Goal: Task Accomplishment & Management: Complete application form

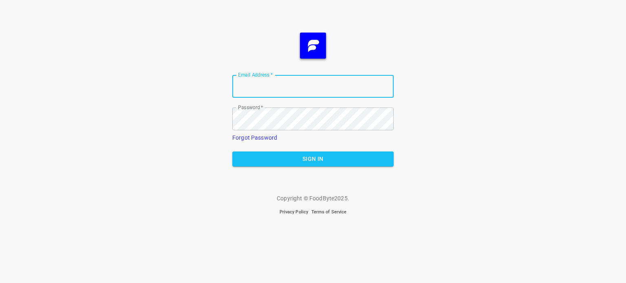
type input "[EMAIL_ADDRESS][DOMAIN_NAME]"
click at [282, 167] on form "Email Address   * [EMAIL_ADDRESS][DOMAIN_NAME] Email Address * Password   * Pas…" at bounding box center [312, 120] width 161 height 105
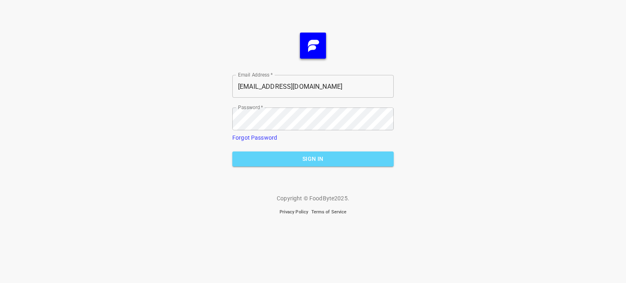
click at [292, 159] on span "Sign In" at bounding box center [313, 159] width 148 height 10
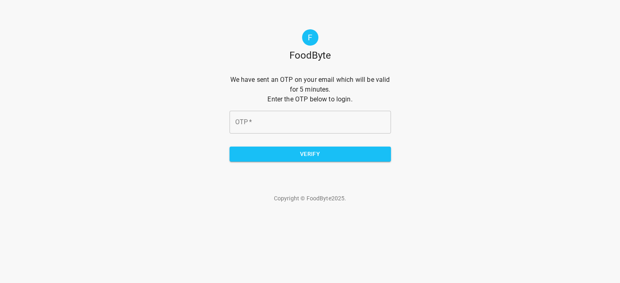
click at [287, 118] on input "OTP   *" at bounding box center [310, 122] width 161 height 23
type input "144f13"
click at [302, 156] on span "Verify" at bounding box center [310, 154] width 148 height 10
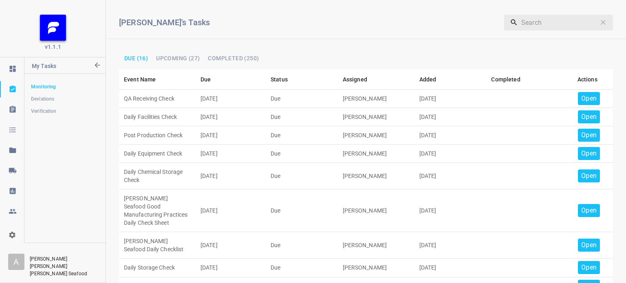
click at [581, 97] on p "Open" at bounding box center [588, 99] width 15 height 10
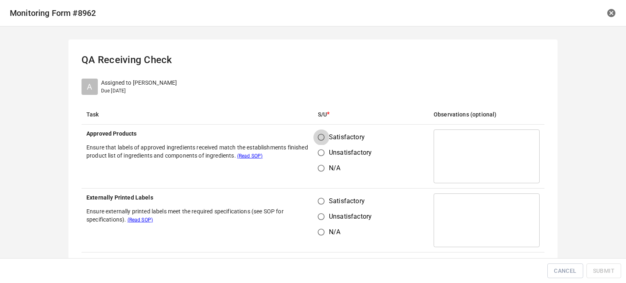
click at [322, 139] on input "Satisfactory" at bounding box center [321, 137] width 15 height 15
radio input "true"
click at [322, 195] on input "Satisfactory" at bounding box center [321, 201] width 15 height 15
radio input "true"
click at [327, 195] on label "Satisfactory" at bounding box center [343, 201] width 58 height 15
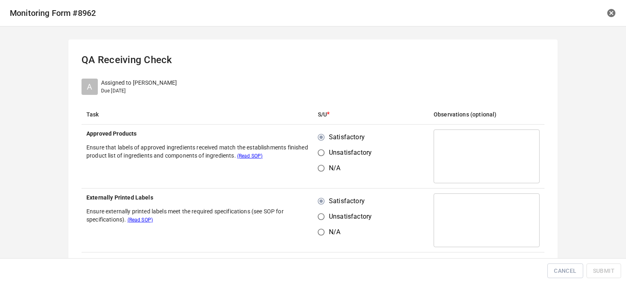
click at [327, 195] on input "Satisfactory" at bounding box center [321, 201] width 15 height 15
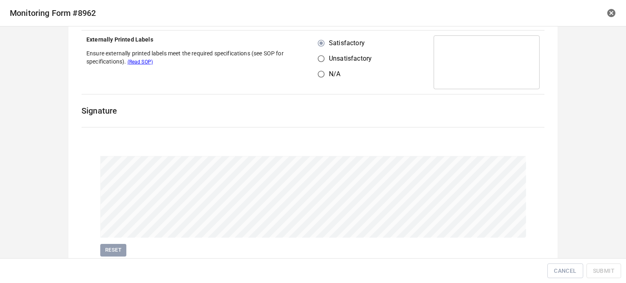
scroll to position [188, 0]
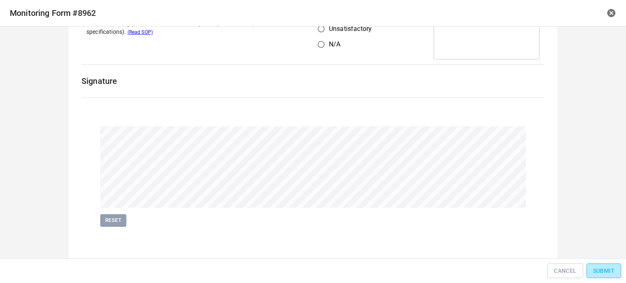
click at [598, 271] on span "Submit" at bounding box center [604, 271] width 22 height 10
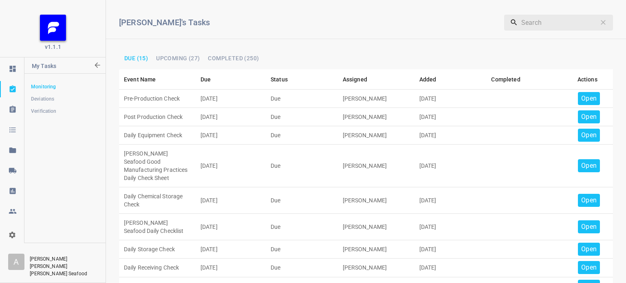
click at [582, 93] on div "Open" at bounding box center [589, 98] width 22 height 13
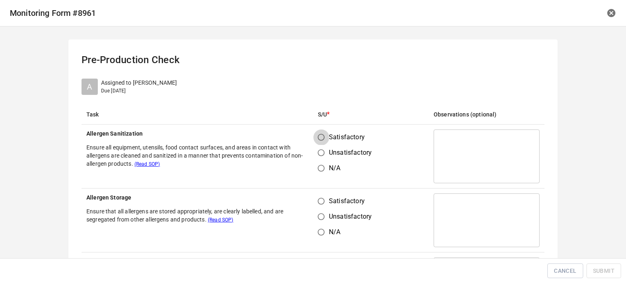
click at [317, 138] on input "Satisfactory" at bounding box center [321, 137] width 15 height 15
radio input "true"
drag, startPoint x: 320, startPoint y: 198, endPoint x: 327, endPoint y: 197, distance: 6.2
click at [320, 198] on input "Satisfactory" at bounding box center [321, 201] width 15 height 15
radio input "true"
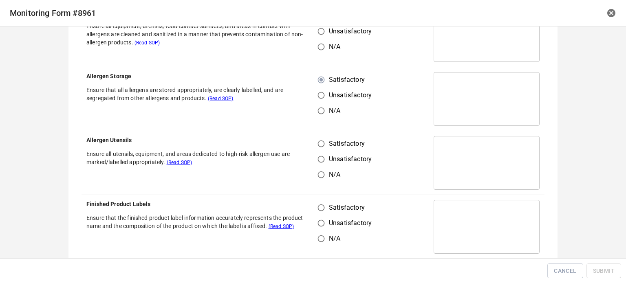
scroll to position [122, 0]
click at [316, 143] on input "Satisfactory" at bounding box center [321, 142] width 15 height 15
radio input "true"
click at [329, 202] on span "Satisfactory" at bounding box center [347, 207] width 36 height 10
click at [329, 202] on input "Satisfactory" at bounding box center [321, 206] width 15 height 15
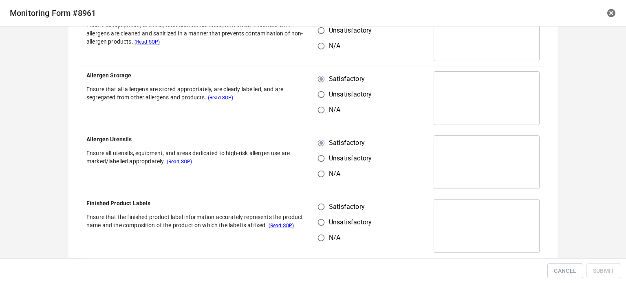
radio input "true"
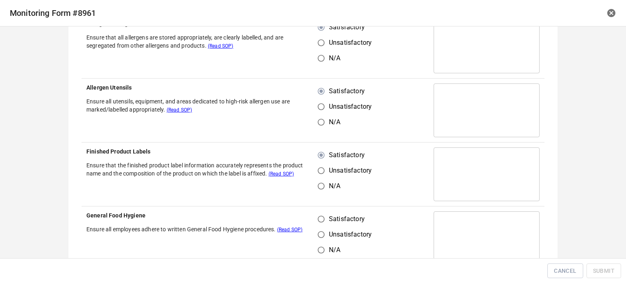
scroll to position [245, 0]
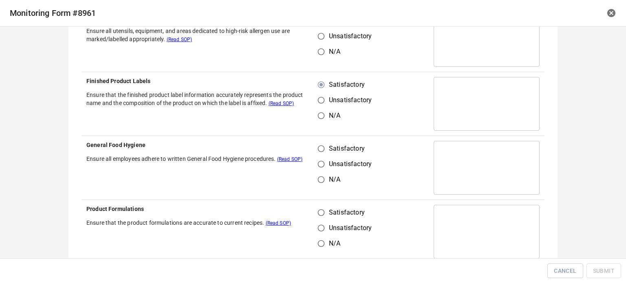
drag, startPoint x: 316, startPoint y: 146, endPoint x: 320, endPoint y: 166, distance: 21.2
click at [316, 147] on input "Satisfactory" at bounding box center [321, 148] width 15 height 15
radio input "true"
drag, startPoint x: 320, startPoint y: 207, endPoint x: 364, endPoint y: 210, distance: 44.1
click at [323, 208] on input "Satisfactory" at bounding box center [321, 212] width 15 height 15
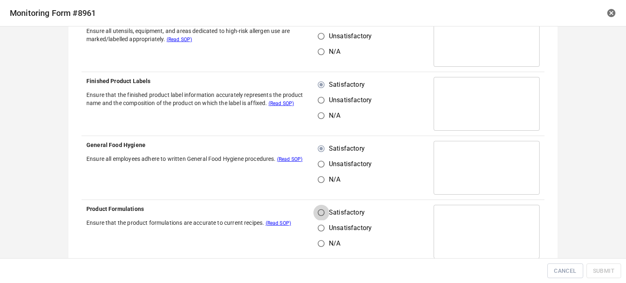
radio input "true"
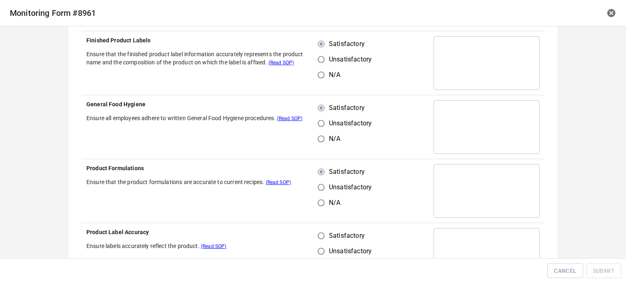
scroll to position [408, 0]
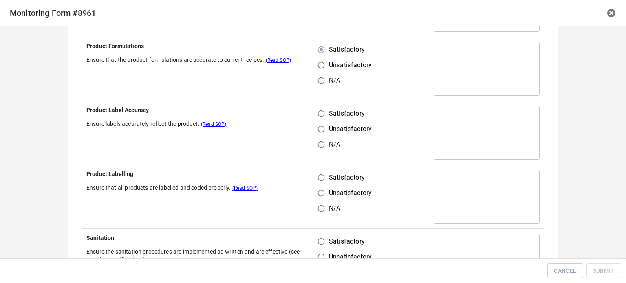
click at [316, 114] on input "Satisfactory" at bounding box center [321, 113] width 15 height 15
radio input "true"
click at [317, 178] on input "Satisfactory" at bounding box center [321, 177] width 15 height 15
radio input "true"
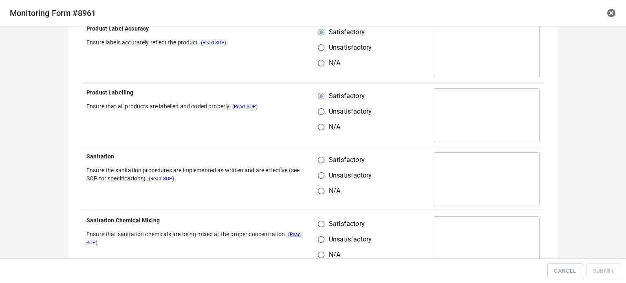
click at [319, 160] on input "Satisfactory" at bounding box center [321, 159] width 15 height 15
radio input "true"
drag, startPoint x: 320, startPoint y: 230, endPoint x: 319, endPoint y: 223, distance: 6.2
click at [320, 229] on input "Satisfactory" at bounding box center [321, 223] width 15 height 15
radio input "true"
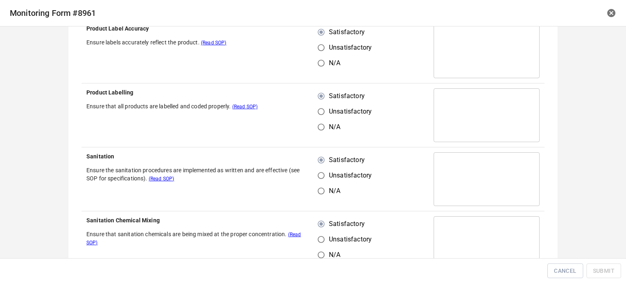
drag, startPoint x: 320, startPoint y: 222, endPoint x: 397, endPoint y: 179, distance: 89.1
click at [325, 221] on input "Satisfactory" at bounding box center [321, 223] width 15 height 15
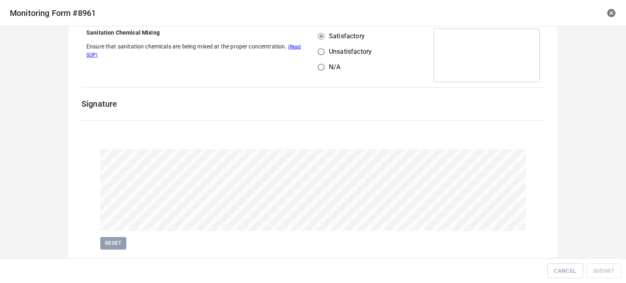
scroll to position [700, 0]
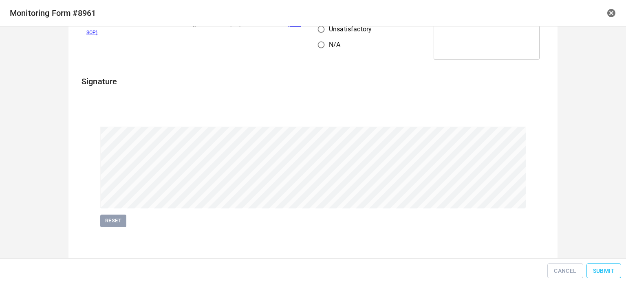
click at [607, 275] on span "Submit" at bounding box center [604, 271] width 22 height 10
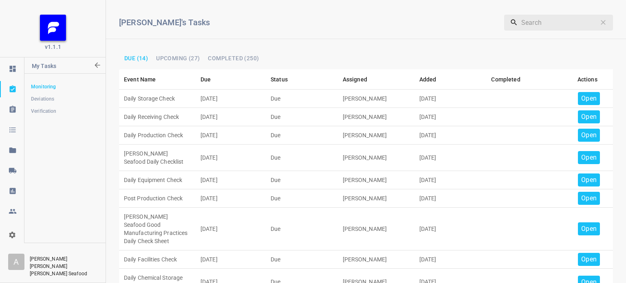
click at [587, 97] on p "Open" at bounding box center [588, 99] width 15 height 10
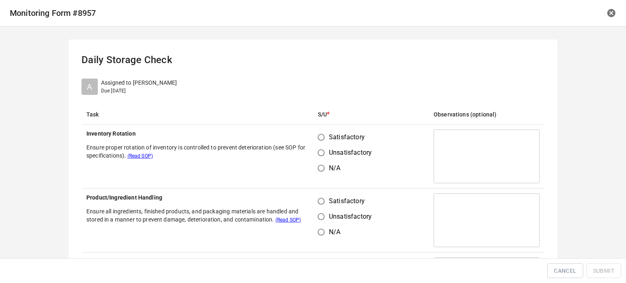
click at [321, 137] on input "Satisfactory" at bounding box center [321, 137] width 15 height 15
radio input "true"
drag, startPoint x: 315, startPoint y: 201, endPoint x: 375, endPoint y: 148, distance: 80.3
click at [316, 201] on input "Satisfactory" at bounding box center [321, 201] width 15 height 15
radio input "true"
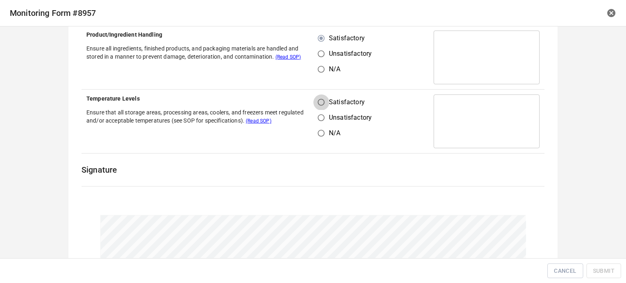
click at [324, 102] on input "Satisfactory" at bounding box center [321, 102] width 15 height 15
radio input "true"
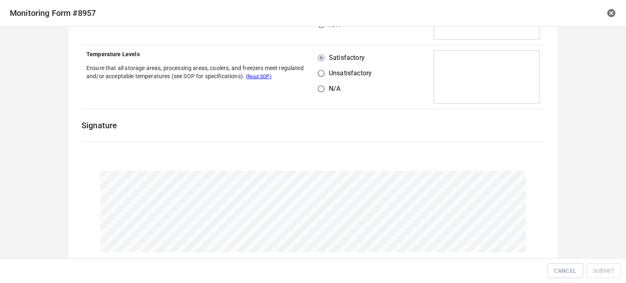
scroll to position [252, 0]
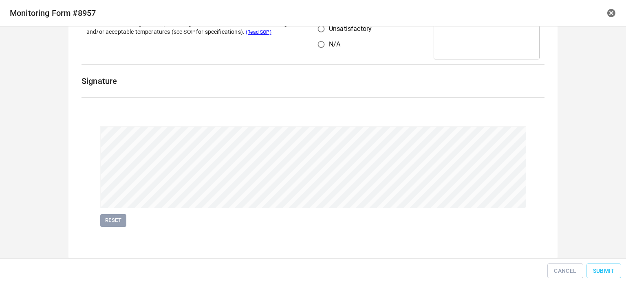
drag, startPoint x: 109, startPoint y: 223, endPoint x: 205, endPoint y: 209, distance: 97.3
click at [109, 223] on span "Reset" at bounding box center [113, 220] width 18 height 9
click at [111, 224] on span "Reset" at bounding box center [113, 220] width 18 height 9
click at [590, 263] on div "Cancel Submit" at bounding box center [313, 271] width 620 height 18
click at [603, 270] on span "Submit" at bounding box center [604, 271] width 22 height 10
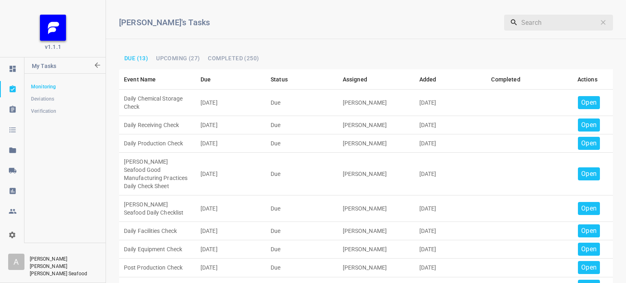
click at [584, 99] on p "Open" at bounding box center [588, 103] width 15 height 10
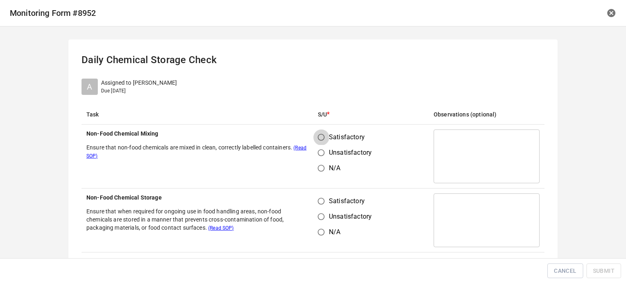
click at [316, 136] on input "Satisfactory" at bounding box center [321, 137] width 15 height 15
radio input "true"
click at [320, 207] on input "Satisfactory" at bounding box center [321, 201] width 15 height 15
radio input "true"
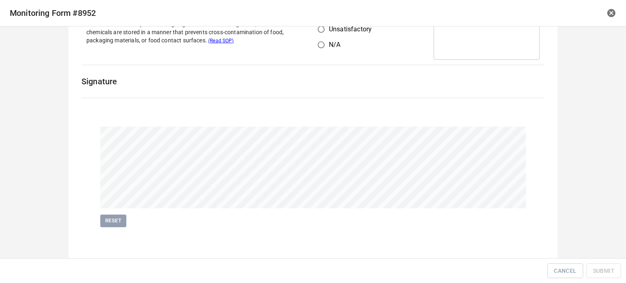
scroll to position [188, 0]
click at [598, 273] on span "Submit" at bounding box center [604, 271] width 22 height 10
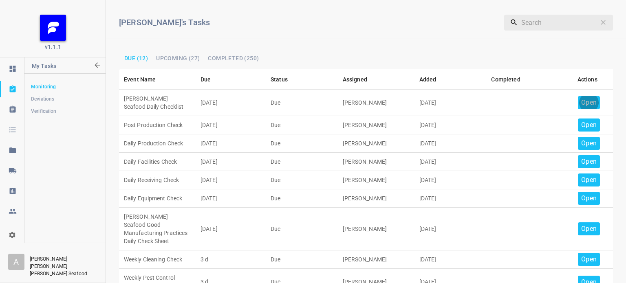
click at [587, 97] on div "Open" at bounding box center [589, 102] width 22 height 13
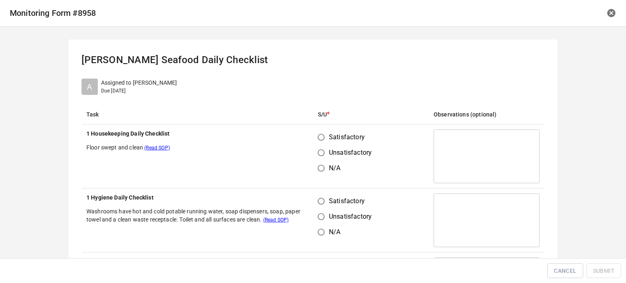
click at [319, 135] on input "Satisfactory" at bounding box center [321, 137] width 15 height 15
radio input "true"
drag, startPoint x: 316, startPoint y: 192, endPoint x: 324, endPoint y: 201, distance: 11.9
click at [321, 195] on td "Satisfactory Unsatisfactory N/A" at bounding box center [371, 221] width 116 height 64
click at [318, 199] on input "Satisfactory" at bounding box center [321, 201] width 15 height 15
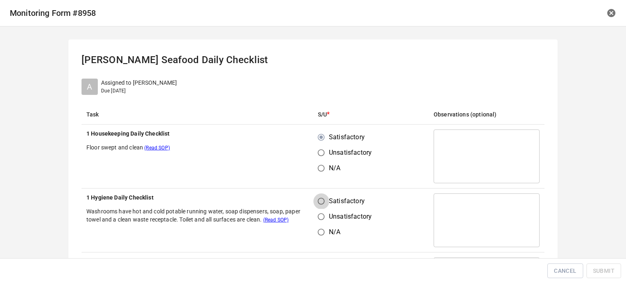
radio input "true"
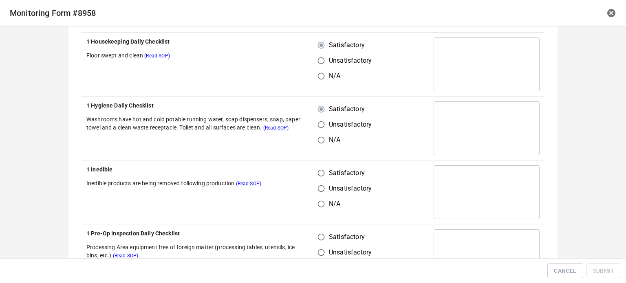
scroll to position [204, 0]
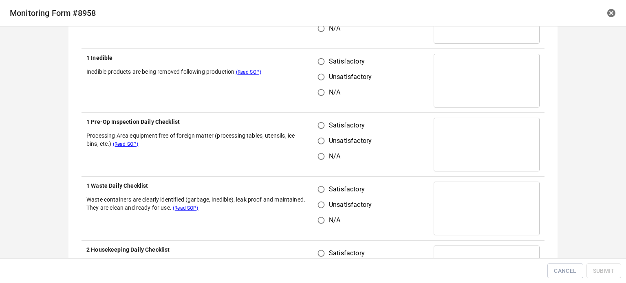
click at [322, 129] on input "Satisfactory" at bounding box center [321, 125] width 15 height 15
radio input "true"
drag, startPoint x: 316, startPoint y: 68, endPoint x: 321, endPoint y: 60, distance: 9.2
click at [318, 65] on input "Satisfactory" at bounding box center [321, 61] width 15 height 15
radio input "true"
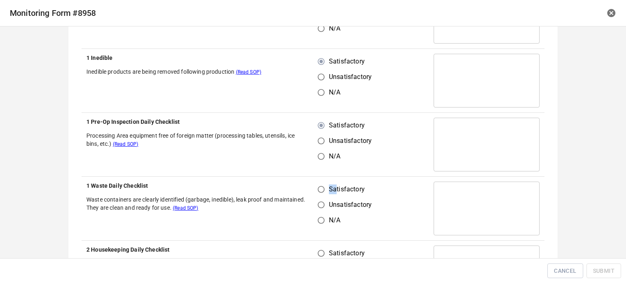
click at [331, 181] on td "Satisfactory Unsatisfactory N/A" at bounding box center [371, 209] width 116 height 64
click at [318, 188] on input "Satisfactory" at bounding box center [321, 189] width 15 height 15
radio input "true"
click at [412, 128] on td "Satisfactory Unsatisfactory N/A" at bounding box center [371, 145] width 116 height 64
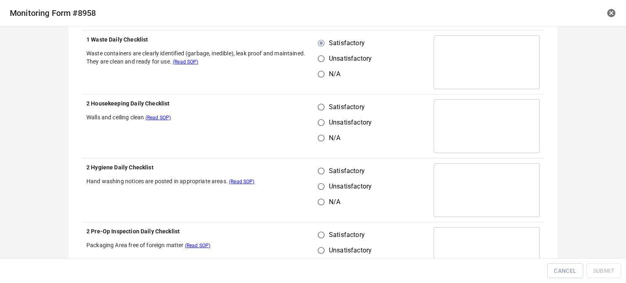
scroll to position [367, 0]
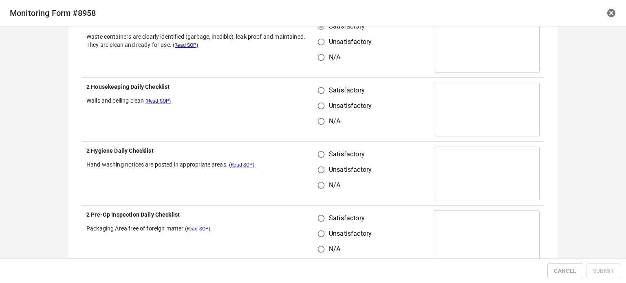
click at [316, 90] on input "Satisfactory" at bounding box center [321, 90] width 15 height 15
radio input "true"
drag, startPoint x: 314, startPoint y: 155, endPoint x: 323, endPoint y: 170, distance: 17.8
click at [315, 157] on input "Satisfactory" at bounding box center [321, 154] width 15 height 15
radio input "true"
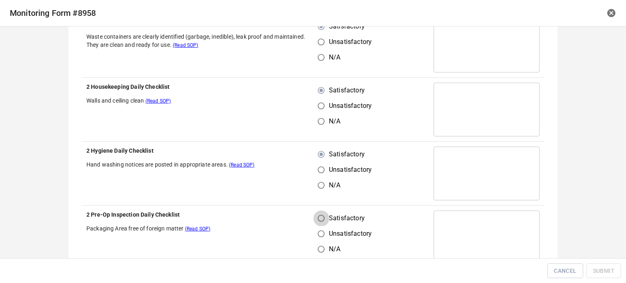
click at [318, 220] on input "Satisfactory" at bounding box center [321, 218] width 15 height 15
radio input "true"
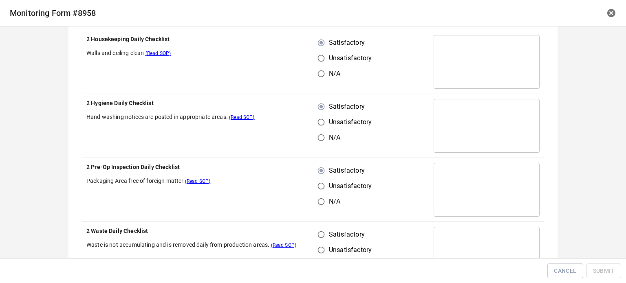
scroll to position [489, 0]
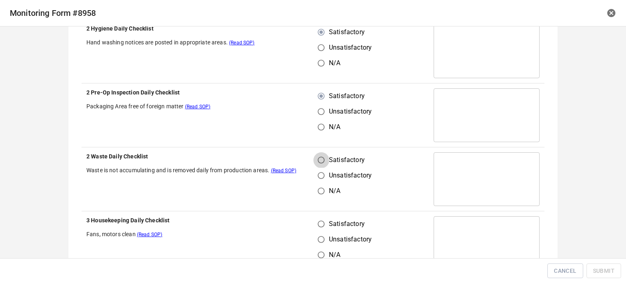
click at [316, 165] on input "Satisfactory" at bounding box center [321, 159] width 15 height 15
radio input "true"
drag, startPoint x: 315, startPoint y: 214, endPoint x: 352, endPoint y: 207, distance: 37.8
click at [321, 215] on td "Satisfactory Unsatisfactory N/A" at bounding box center [371, 244] width 116 height 64
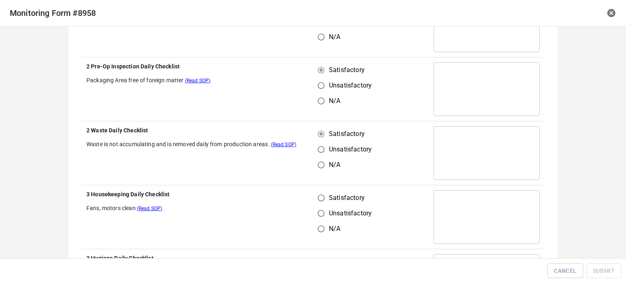
scroll to position [530, 0]
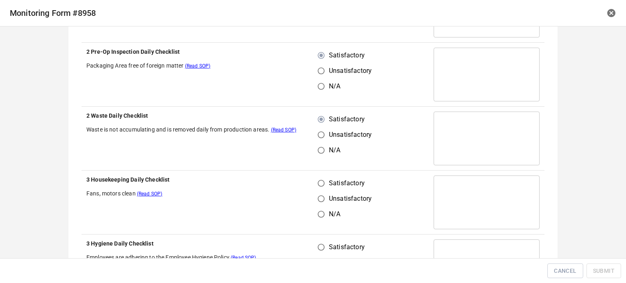
drag, startPoint x: 316, startPoint y: 184, endPoint x: 324, endPoint y: 225, distance: 41.7
click at [316, 184] on input "Satisfactory" at bounding box center [321, 183] width 15 height 15
radio input "true"
drag, startPoint x: 325, startPoint y: 243, endPoint x: 350, endPoint y: 239, distance: 26.0
click at [327, 243] on label "Satisfactory" at bounding box center [343, 247] width 58 height 15
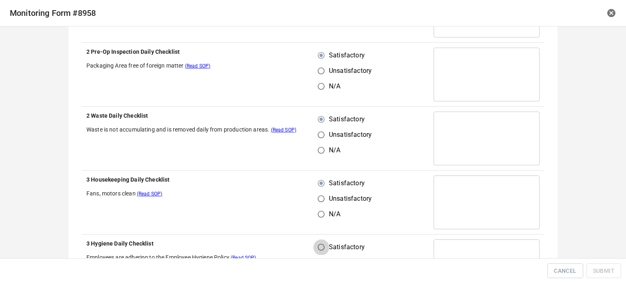
click at [327, 243] on input "Satisfactory" at bounding box center [321, 247] width 15 height 15
radio input "true"
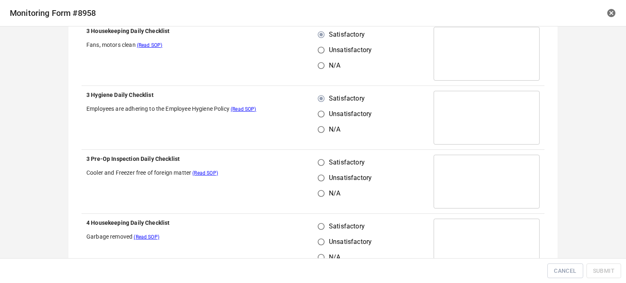
scroll to position [693, 0]
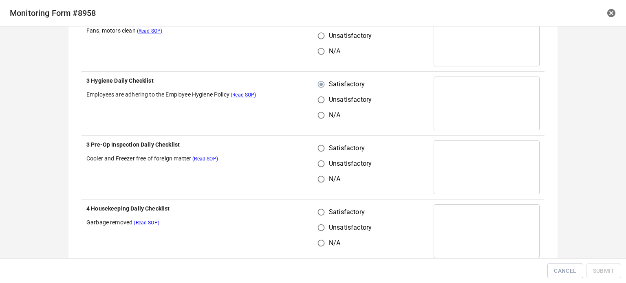
click at [314, 144] on input "Satisfactory" at bounding box center [321, 148] width 15 height 15
radio input "true"
click at [323, 208] on input "Satisfactory" at bounding box center [321, 212] width 15 height 15
radio input "true"
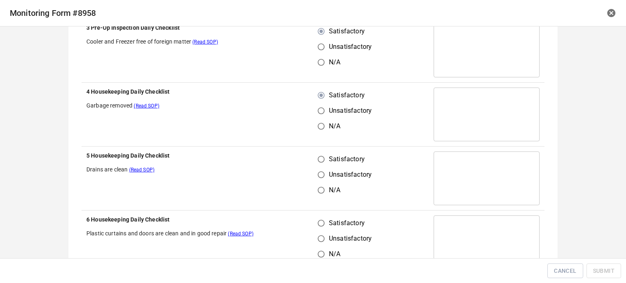
scroll to position [815, 0]
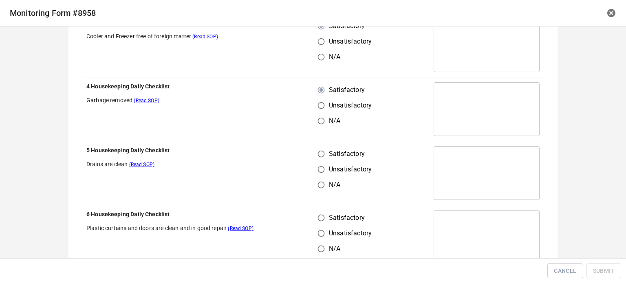
click at [318, 156] on input "Satisfactory" at bounding box center [321, 153] width 15 height 15
radio input "true"
click at [320, 214] on input "Satisfactory" at bounding box center [321, 217] width 15 height 15
radio input "true"
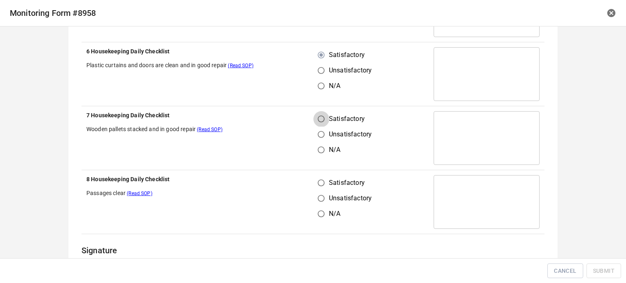
click at [315, 119] on input "Satisfactory" at bounding box center [321, 118] width 15 height 15
radio input "true"
click at [318, 185] on input "Satisfactory" at bounding box center [321, 182] width 15 height 15
radio input "true"
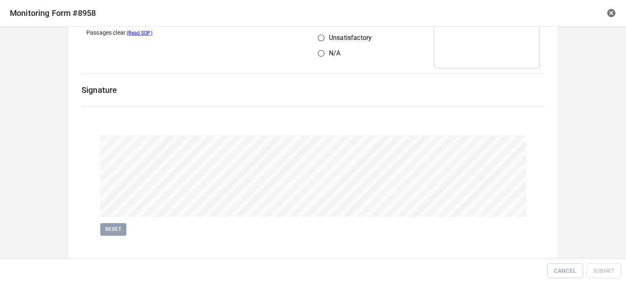
scroll to position [1141, 0]
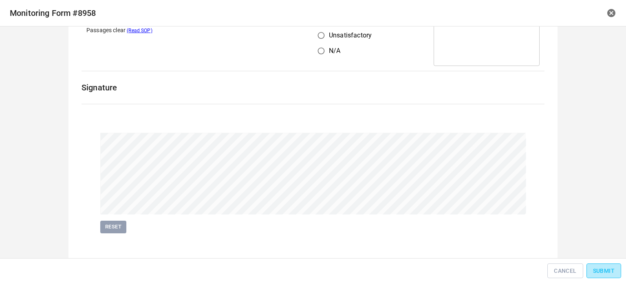
click at [599, 274] on span "Submit" at bounding box center [604, 271] width 22 height 10
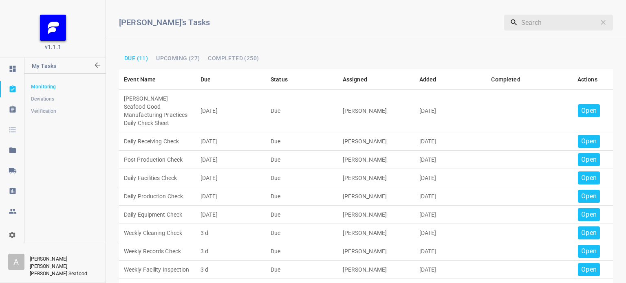
click at [581, 106] on p "Open" at bounding box center [588, 111] width 15 height 10
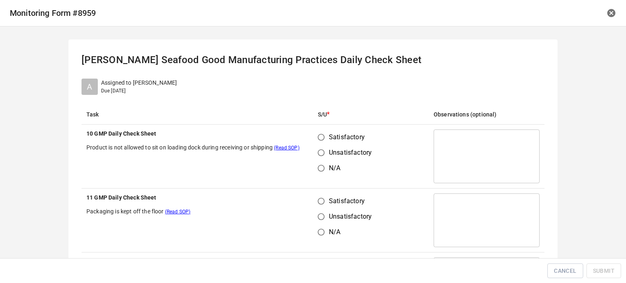
click at [316, 140] on input "Satisfactory" at bounding box center [321, 137] width 15 height 15
radio input "true"
click at [316, 205] on input "Satisfactory" at bounding box center [321, 201] width 15 height 15
radio input "true"
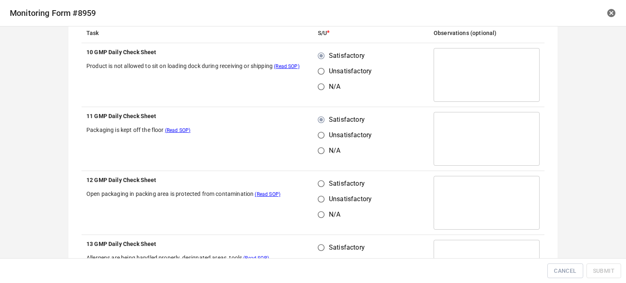
click at [316, 188] on input "Satisfactory" at bounding box center [321, 183] width 15 height 15
radio input "true"
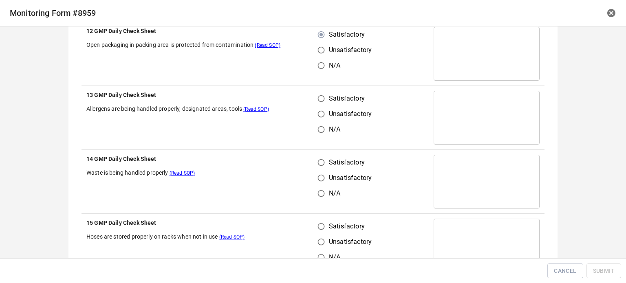
scroll to position [245, 0]
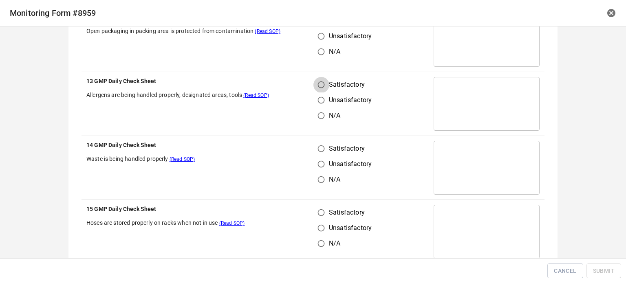
click at [320, 84] on input "Satisfactory" at bounding box center [321, 84] width 15 height 15
radio input "true"
drag, startPoint x: 321, startPoint y: 143, endPoint x: 377, endPoint y: 136, distance: 56.3
click at [321, 144] on input "Satisfactory" at bounding box center [321, 148] width 15 height 15
radio input "true"
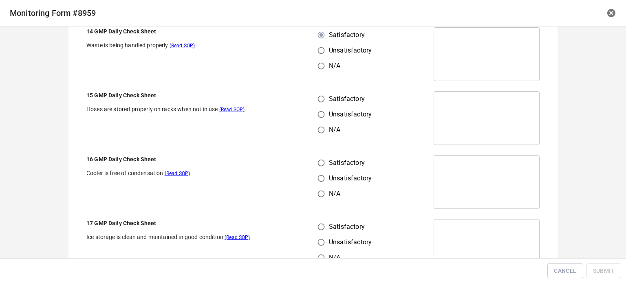
scroll to position [367, 0]
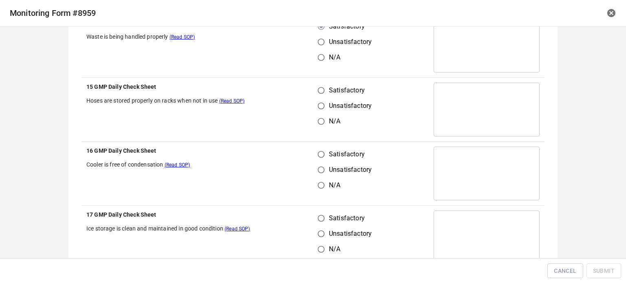
click at [308, 86] on th "15 GMP Daily Check Sheet Hoses are stored properly on racks when not in use (Re…" at bounding box center [198, 110] width 232 height 64
click at [316, 91] on input "Satisfactory" at bounding box center [321, 90] width 15 height 15
radio input "true"
drag, startPoint x: 323, startPoint y: 146, endPoint x: 319, endPoint y: 161, distance: 15.1
click at [323, 147] on input "Satisfactory" at bounding box center [321, 154] width 15 height 15
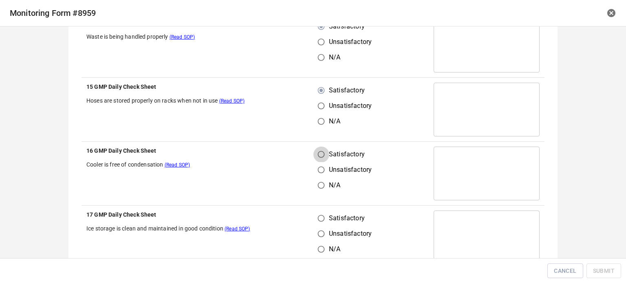
radio input "true"
click at [319, 161] on input "Satisfactory" at bounding box center [321, 154] width 15 height 15
click at [320, 219] on input "Satisfactory" at bounding box center [321, 218] width 15 height 15
radio input "true"
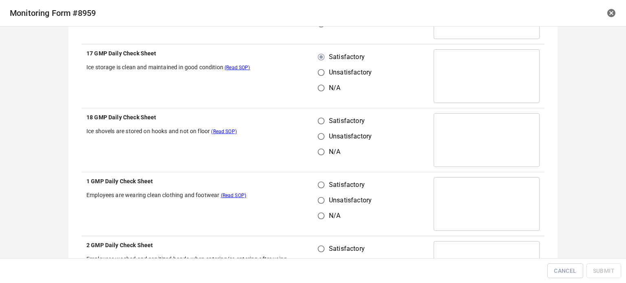
scroll to position [530, 0]
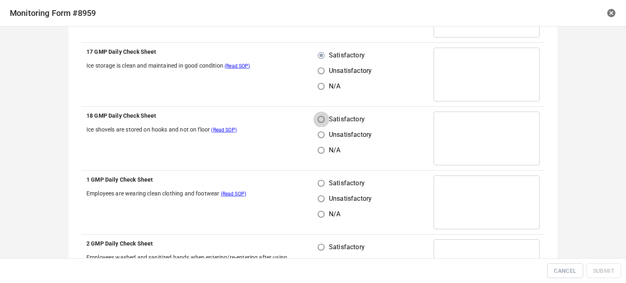
click at [318, 124] on input "Satisfactory" at bounding box center [321, 119] width 15 height 15
radio input "true"
drag, startPoint x: 313, startPoint y: 180, endPoint x: 332, endPoint y: 190, distance: 21.3
click at [314, 180] on input "Satisfactory" at bounding box center [321, 183] width 15 height 15
radio input "true"
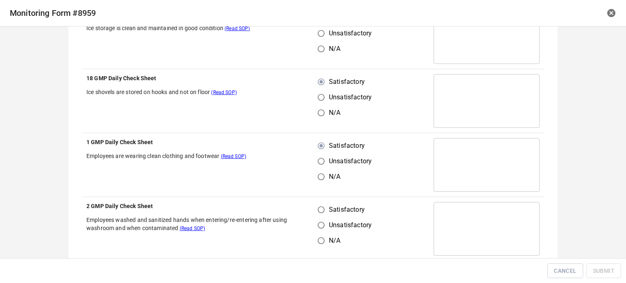
scroll to position [652, 0]
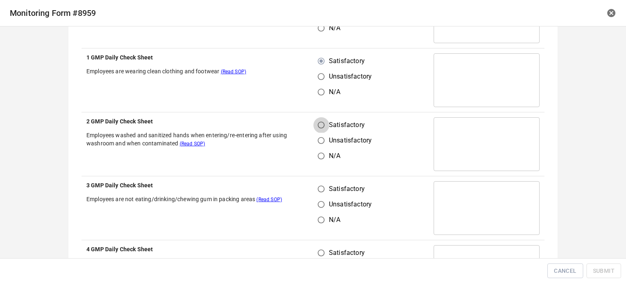
drag, startPoint x: 323, startPoint y: 123, endPoint x: 328, endPoint y: 212, distance: 89.8
click at [323, 124] on input "Satisfactory" at bounding box center [321, 124] width 15 height 15
radio input "true"
drag, startPoint x: 317, startPoint y: 204, endPoint x: 317, endPoint y: 187, distance: 17.5
click at [317, 200] on input "Unsatisfactory" at bounding box center [321, 204] width 15 height 15
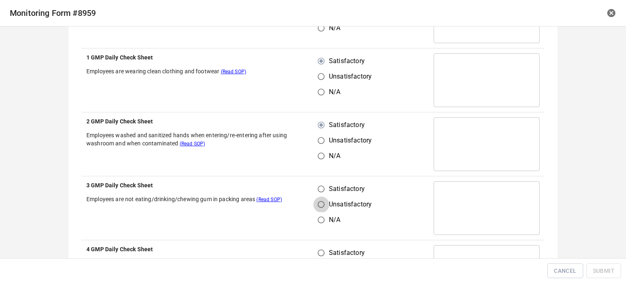
radio input "true"
drag, startPoint x: 317, startPoint y: 187, endPoint x: 408, endPoint y: 149, distance: 98.0
click at [318, 187] on input "Satisfactory" at bounding box center [321, 188] width 15 height 15
radio input "true"
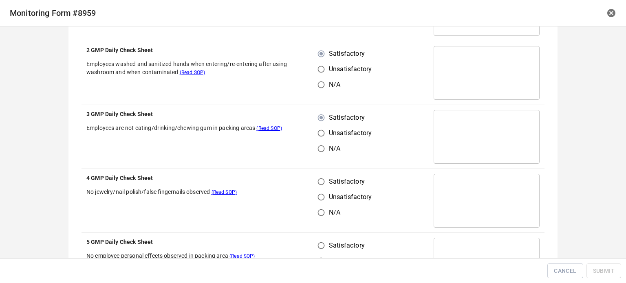
scroll to position [775, 0]
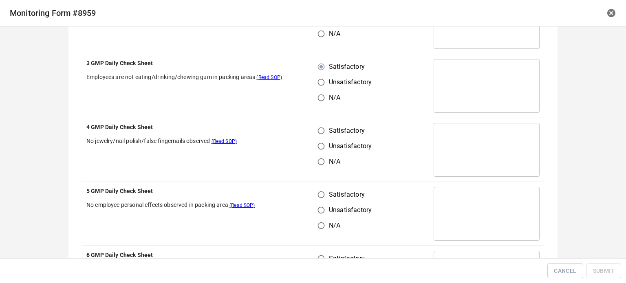
click at [317, 134] on input "Satisfactory" at bounding box center [321, 130] width 15 height 15
radio input "true"
click at [319, 191] on input "Satisfactory" at bounding box center [321, 194] width 15 height 15
radio input "true"
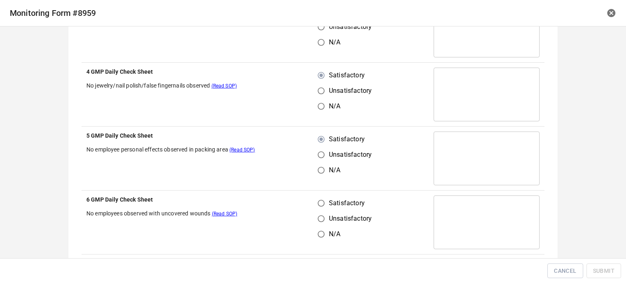
scroll to position [897, 0]
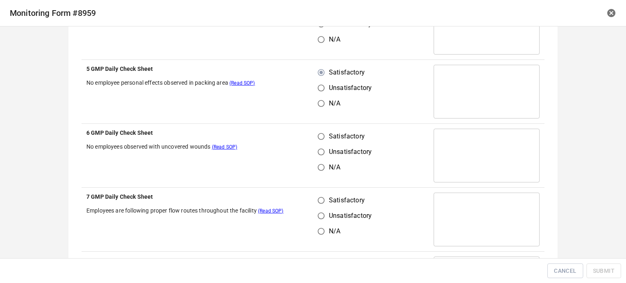
click at [316, 133] on input "Satisfactory" at bounding box center [321, 136] width 15 height 15
radio input "true"
drag, startPoint x: 318, startPoint y: 199, endPoint x: 404, endPoint y: 110, distance: 123.7
click at [328, 199] on label "Satisfactory" at bounding box center [343, 200] width 58 height 15
click at [328, 199] on input "Satisfactory" at bounding box center [321, 200] width 15 height 15
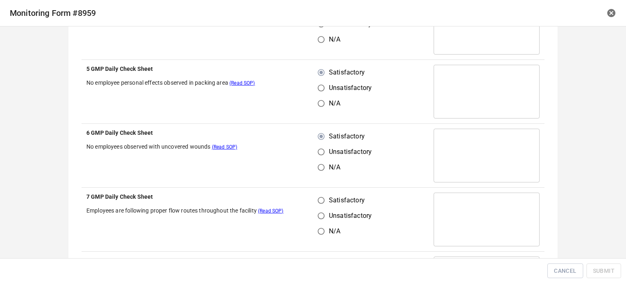
radio input "true"
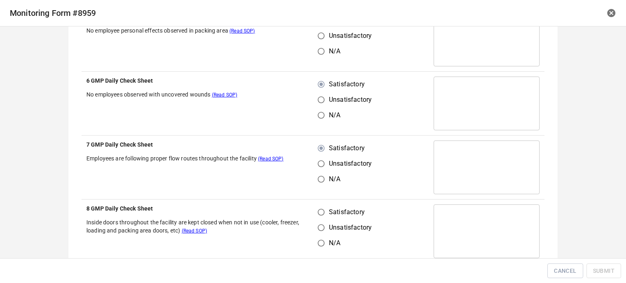
scroll to position [1019, 0]
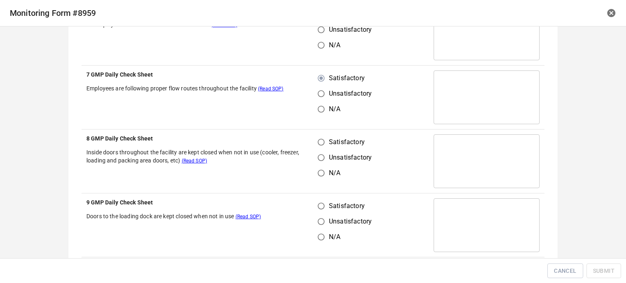
click at [318, 136] on input "Satisfactory" at bounding box center [321, 142] width 15 height 15
radio input "true"
drag, startPoint x: 320, startPoint y: 208, endPoint x: 340, endPoint y: 189, distance: 28.6
click at [320, 208] on input "Satisfactory" at bounding box center [321, 206] width 15 height 15
radio input "true"
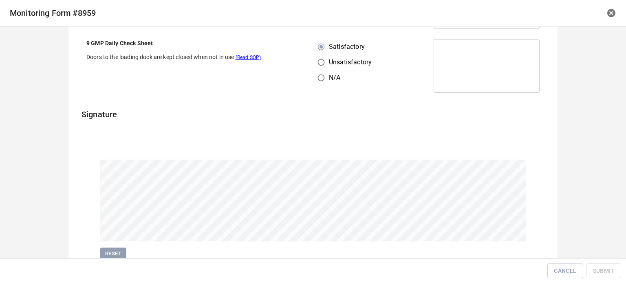
scroll to position [1211, 0]
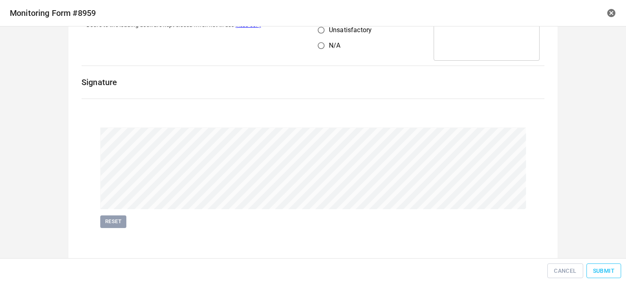
click at [595, 272] on span "Submit" at bounding box center [604, 271] width 22 height 10
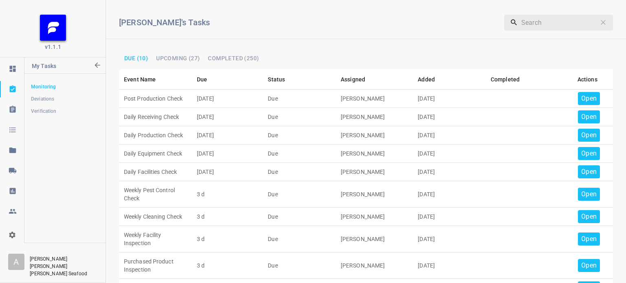
click at [581, 95] on p "Open" at bounding box center [588, 99] width 15 height 10
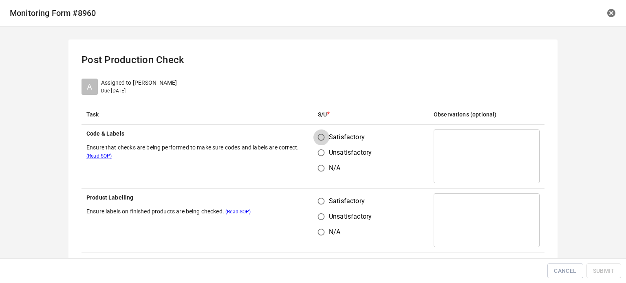
drag, startPoint x: 315, startPoint y: 134, endPoint x: 322, endPoint y: 146, distance: 14.1
click at [315, 134] on input "Satisfactory" at bounding box center [321, 137] width 15 height 15
radio input "true"
drag, startPoint x: 319, startPoint y: 190, endPoint x: 334, endPoint y: 195, distance: 15.9
click at [320, 190] on td "Satisfactory Unsatisfactory N/A" at bounding box center [371, 221] width 116 height 64
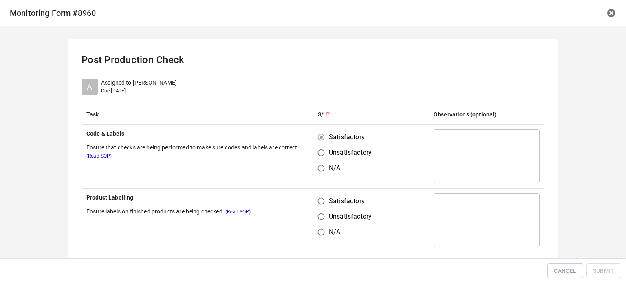
click at [321, 198] on input "Satisfactory" at bounding box center [321, 201] width 15 height 15
radio input "true"
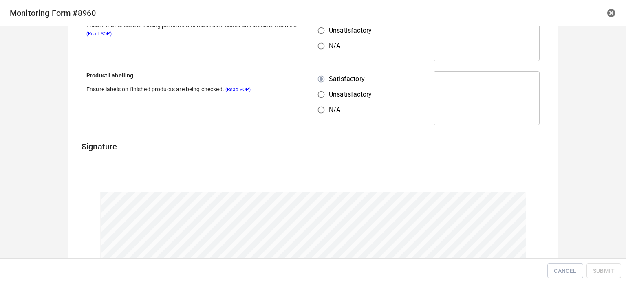
scroll to position [188, 0]
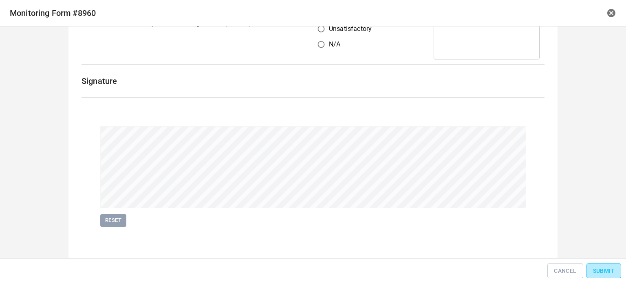
click at [600, 269] on span "Submit" at bounding box center [604, 271] width 22 height 10
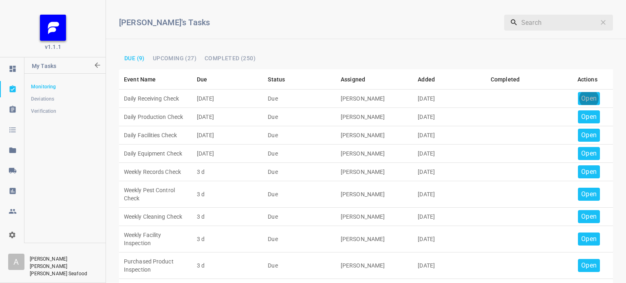
click at [584, 96] on p "Open" at bounding box center [588, 99] width 15 height 10
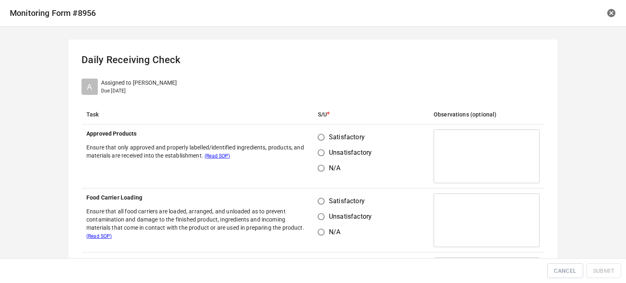
drag, startPoint x: 319, startPoint y: 141, endPoint x: 321, endPoint y: 161, distance: 20.4
click at [320, 141] on input "Satisfactory" at bounding box center [321, 137] width 15 height 15
radio input "true"
click at [320, 203] on input "Satisfactory" at bounding box center [321, 201] width 15 height 15
radio input "true"
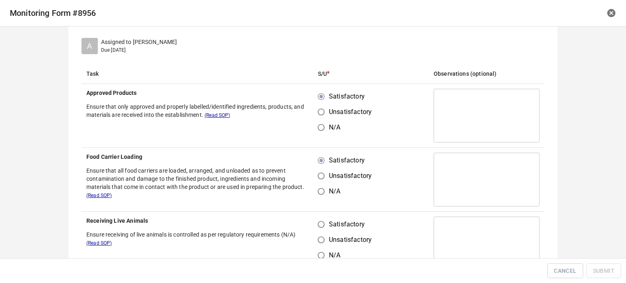
scroll to position [122, 0]
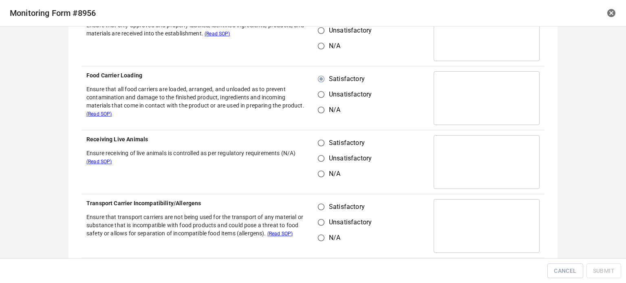
click at [314, 143] on input "Satisfactory" at bounding box center [321, 142] width 15 height 15
radio input "true"
click at [322, 208] on input "Satisfactory" at bounding box center [321, 206] width 15 height 15
radio input "true"
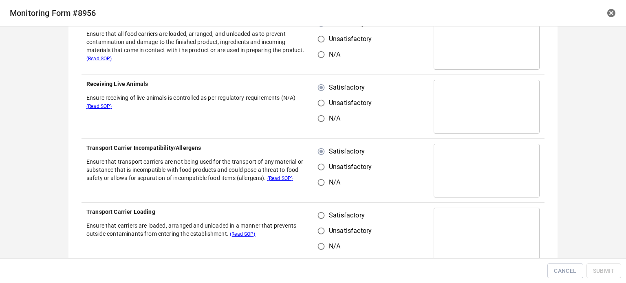
scroll to position [285, 0]
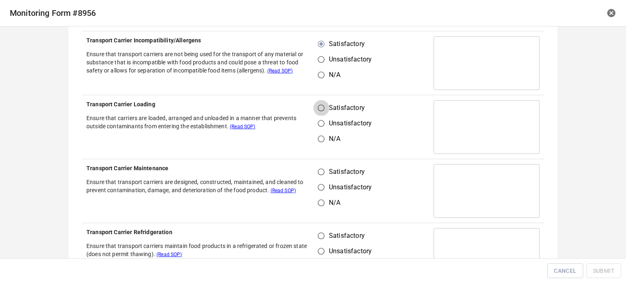
click at [321, 109] on input "Satisfactory" at bounding box center [321, 107] width 15 height 15
radio input "true"
click at [320, 167] on input "Satisfactory" at bounding box center [321, 171] width 15 height 15
radio input "true"
click at [329, 232] on span "Satisfactory" at bounding box center [347, 236] width 36 height 10
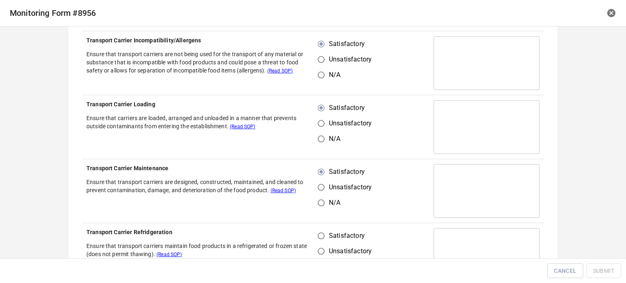
click at [327, 232] on input "Satisfactory" at bounding box center [321, 235] width 15 height 15
radio input "true"
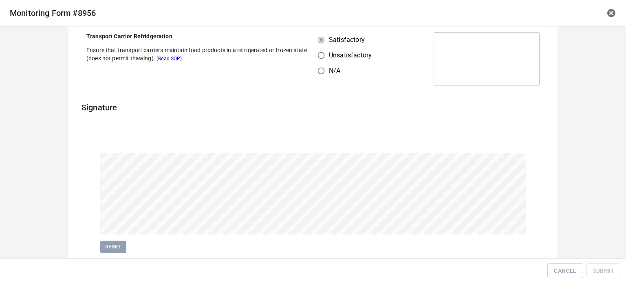
scroll to position [508, 0]
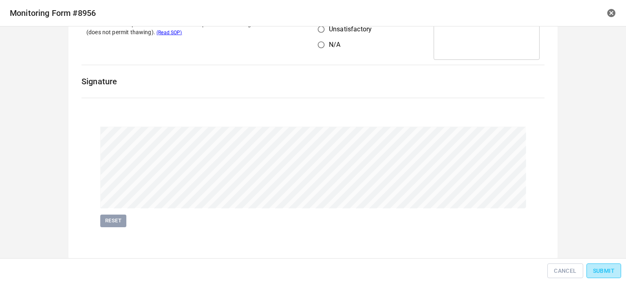
click at [599, 272] on span "Submit" at bounding box center [604, 271] width 22 height 10
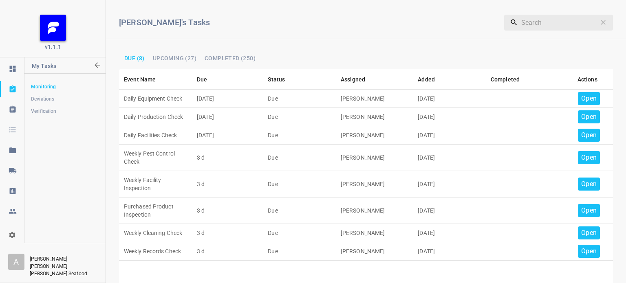
click at [582, 99] on p "Open" at bounding box center [588, 99] width 15 height 10
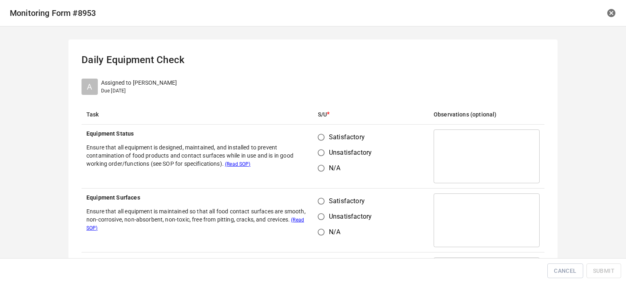
drag, startPoint x: 322, startPoint y: 137, endPoint x: 321, endPoint y: 141, distance: 4.2
click at [321, 137] on input "Satisfactory" at bounding box center [321, 137] width 15 height 15
radio input "true"
drag, startPoint x: 318, startPoint y: 200, endPoint x: 355, endPoint y: 185, distance: 39.9
click at [318, 200] on input "Satisfactory" at bounding box center [321, 201] width 15 height 15
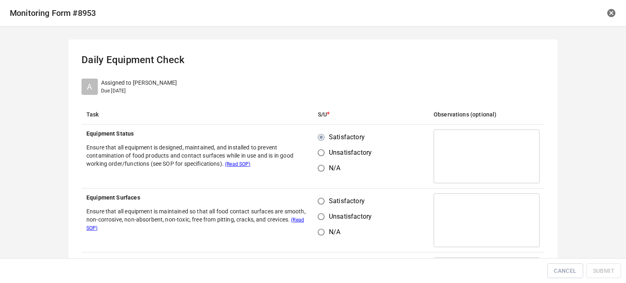
radio input "true"
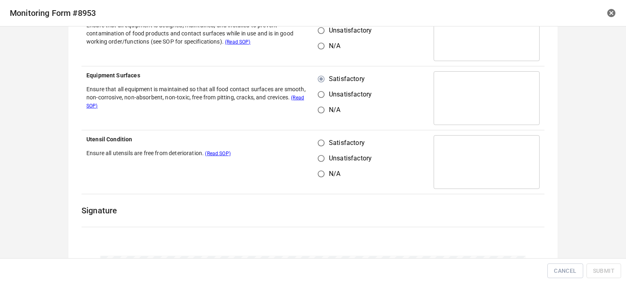
click at [318, 145] on input "Satisfactory" at bounding box center [321, 142] width 15 height 15
radio input "true"
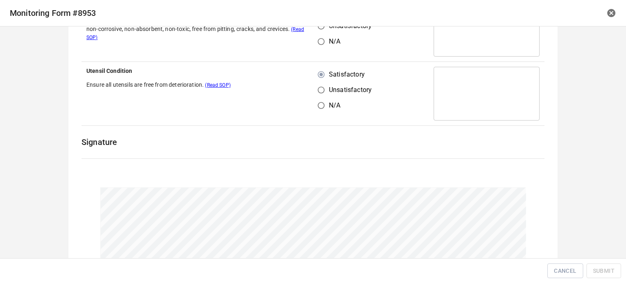
scroll to position [252, 0]
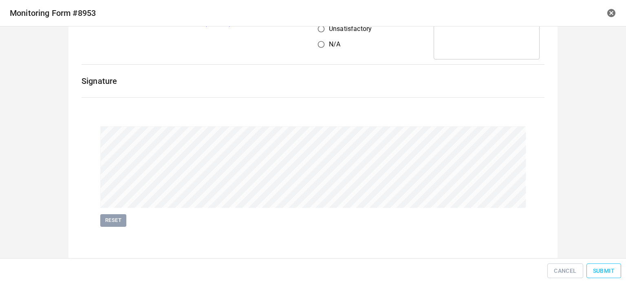
click at [601, 270] on span "Submit" at bounding box center [604, 271] width 22 height 10
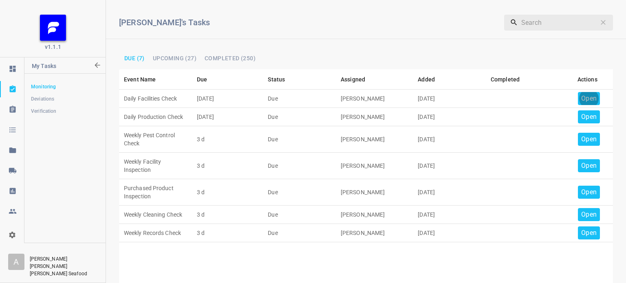
click at [581, 99] on p "Open" at bounding box center [588, 99] width 15 height 10
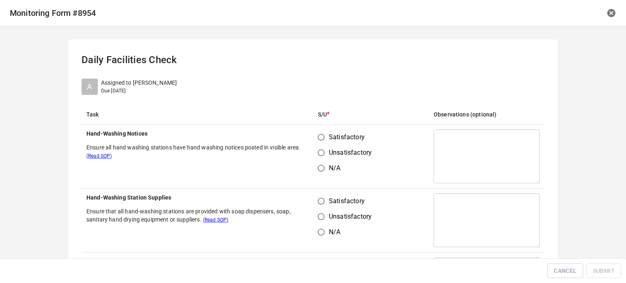
click at [325, 139] on input "Satisfactory" at bounding box center [321, 137] width 15 height 15
radio input "true"
click at [321, 212] on input "Unsatisfactory" at bounding box center [321, 216] width 15 height 15
radio input "true"
click at [324, 208] on input "Satisfactory" at bounding box center [321, 201] width 15 height 15
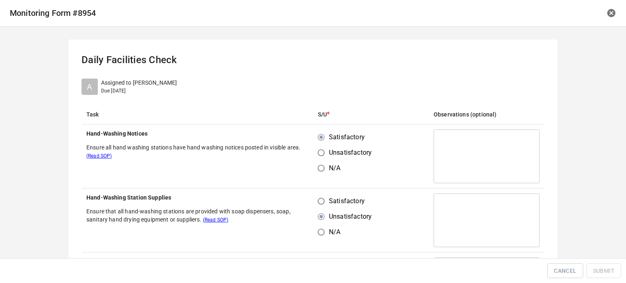
radio input "true"
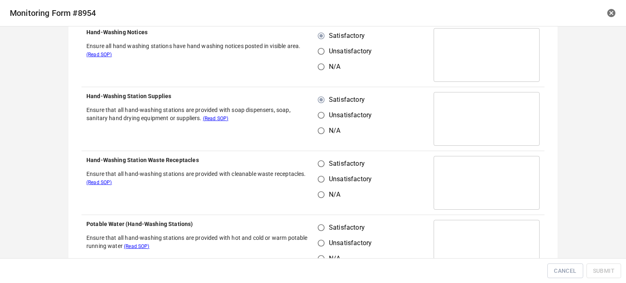
scroll to position [163, 0]
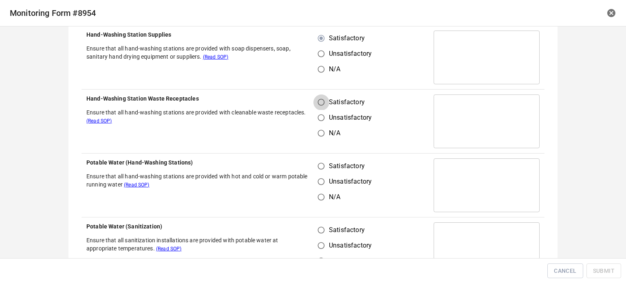
click at [321, 98] on input "Satisfactory" at bounding box center [321, 102] width 15 height 15
radio input "true"
drag, startPoint x: 320, startPoint y: 165, endPoint x: 320, endPoint y: 182, distance: 16.7
click at [320, 166] on input "Satisfactory" at bounding box center [321, 166] width 15 height 15
radio input "true"
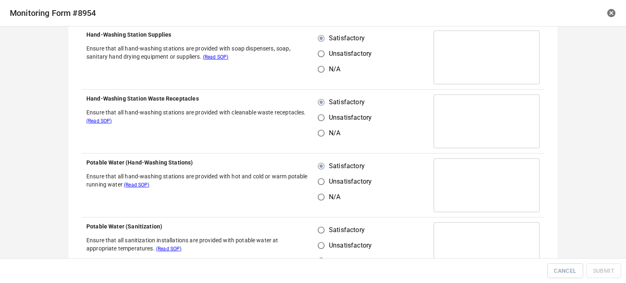
drag, startPoint x: 318, startPoint y: 233, endPoint x: 340, endPoint y: 221, distance: 24.8
click at [318, 233] on input "Satisfactory" at bounding box center [321, 230] width 15 height 15
radio input "true"
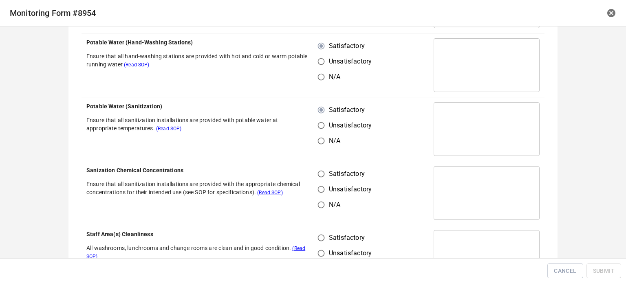
scroll to position [285, 0]
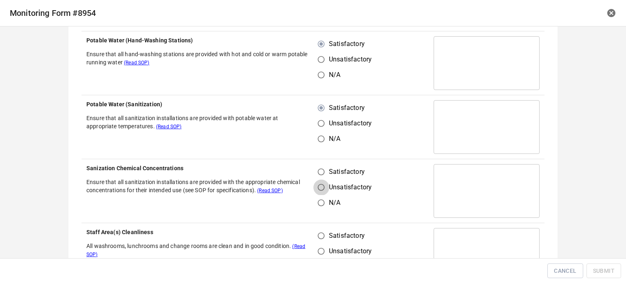
click at [325, 181] on input "Unsatisfactory" at bounding box center [321, 187] width 15 height 15
radio input "true"
drag, startPoint x: 318, startPoint y: 169, endPoint x: 321, endPoint y: 201, distance: 32.8
click at [320, 171] on input "Satisfactory" at bounding box center [321, 171] width 15 height 15
radio input "true"
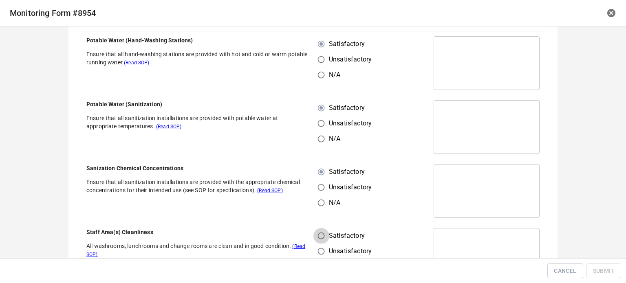
click at [320, 232] on input "Satisfactory" at bounding box center [321, 235] width 15 height 15
radio input "true"
click at [325, 236] on input "Satisfactory" at bounding box center [321, 235] width 15 height 15
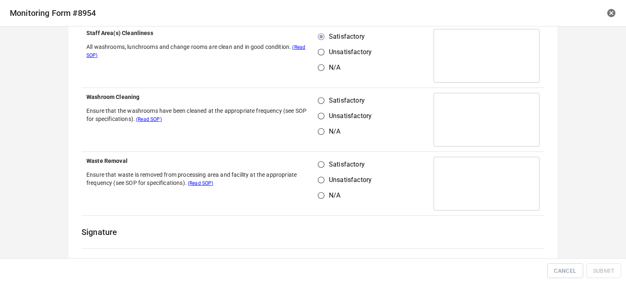
scroll to position [489, 0]
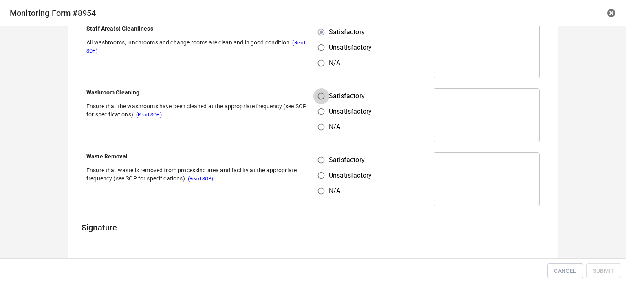
click at [325, 93] on input "Satisfactory" at bounding box center [321, 95] width 15 height 15
radio input "true"
click at [320, 163] on input "Satisfactory" at bounding box center [321, 159] width 15 height 15
radio input "true"
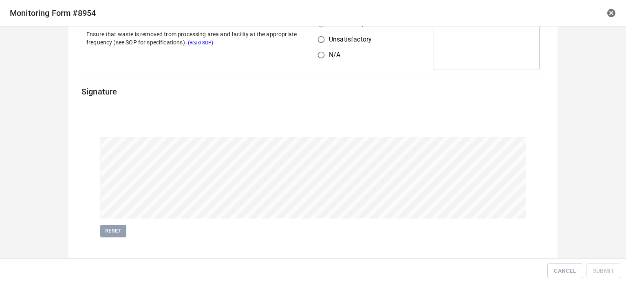
scroll to position [636, 0]
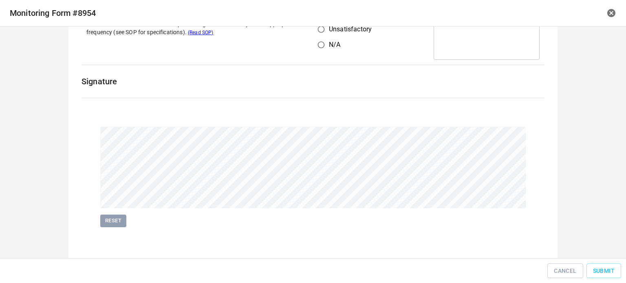
click at [585, 267] on div "Cancel Submit" at bounding box center [313, 271] width 620 height 18
click at [588, 267] on button "Submit" at bounding box center [604, 271] width 35 height 15
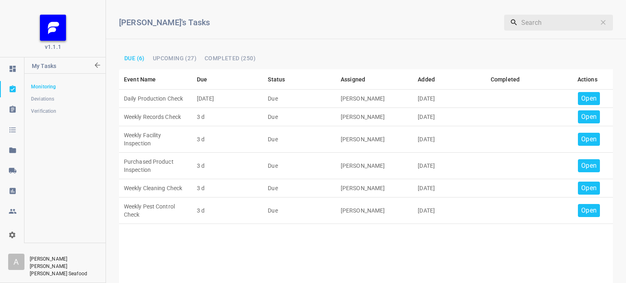
click at [583, 96] on p "Open" at bounding box center [588, 99] width 15 height 10
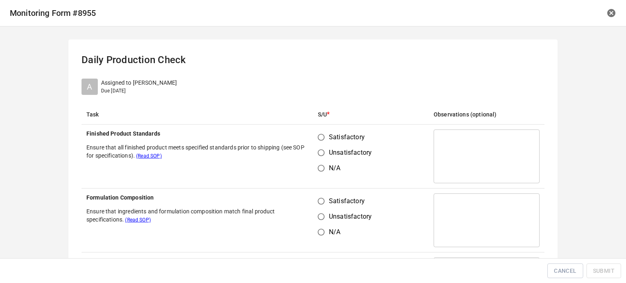
click at [309, 136] on th "Finished Product Standards Ensure that all finished product meets specified sta…" at bounding box center [198, 157] width 232 height 64
click at [321, 197] on input "Satisfactory" at bounding box center [321, 201] width 15 height 15
radio input "true"
click at [320, 136] on input "Satisfactory" at bounding box center [321, 137] width 15 height 15
radio input "true"
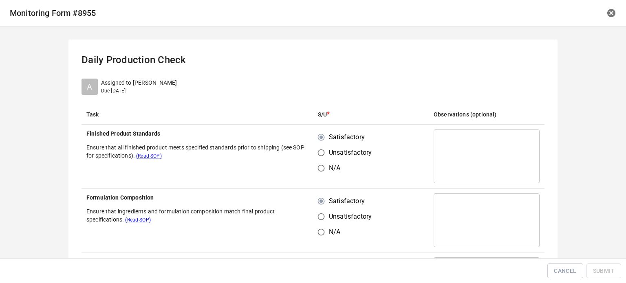
scroll to position [122, 0]
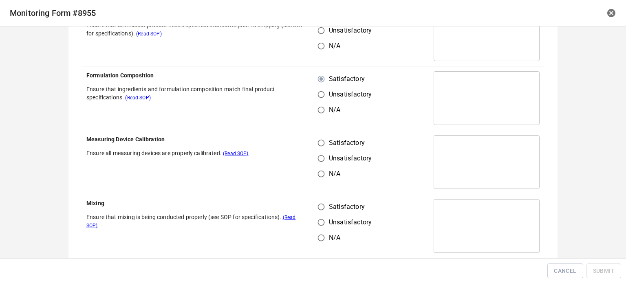
click at [320, 144] on input "Satisfactory" at bounding box center [321, 142] width 15 height 15
radio input "true"
click at [316, 208] on input "Satisfactory" at bounding box center [321, 206] width 15 height 15
radio input "true"
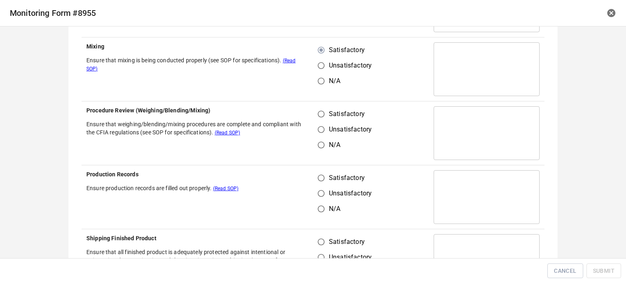
scroll to position [285, 0]
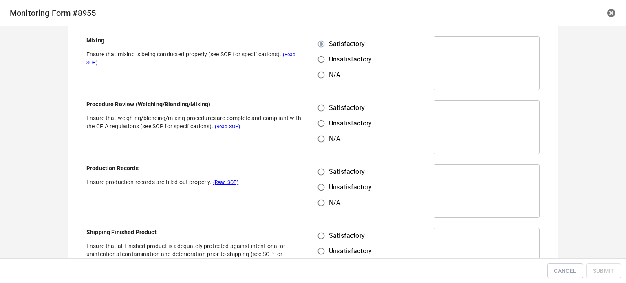
drag, startPoint x: 326, startPoint y: 99, endPoint x: 323, endPoint y: 104, distance: 5.1
click at [325, 101] on td "Satisfactory Unsatisfactory N/A" at bounding box center [371, 127] width 116 height 64
drag, startPoint x: 316, startPoint y: 107, endPoint x: 328, endPoint y: 148, distance: 43.1
click at [316, 106] on input "Satisfactory" at bounding box center [321, 107] width 15 height 15
radio input "true"
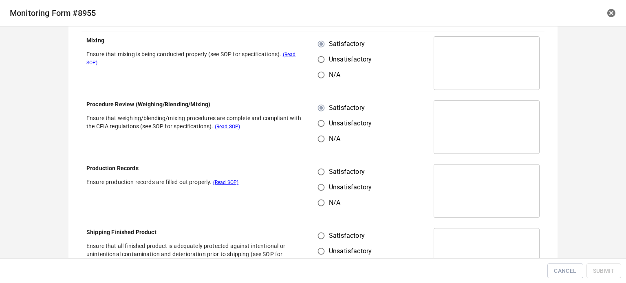
click at [325, 174] on input "Satisfactory" at bounding box center [321, 171] width 15 height 15
radio input "true"
drag, startPoint x: 316, startPoint y: 239, endPoint x: 381, endPoint y: 167, distance: 97.0
click at [317, 238] on input "Satisfactory" at bounding box center [321, 235] width 15 height 15
radio input "true"
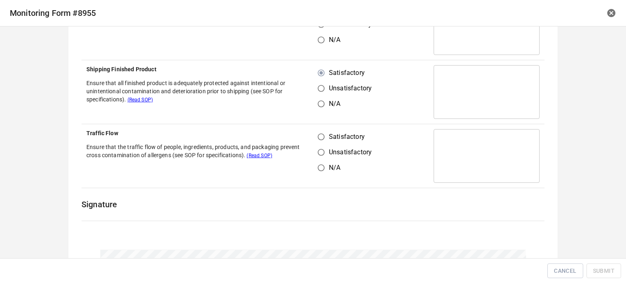
click at [320, 144] on input "Satisfactory" at bounding box center [321, 136] width 15 height 15
radio input "true"
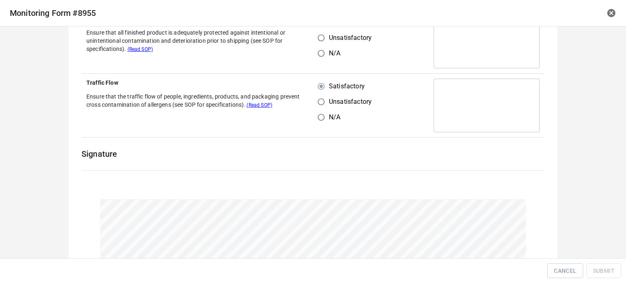
scroll to position [572, 0]
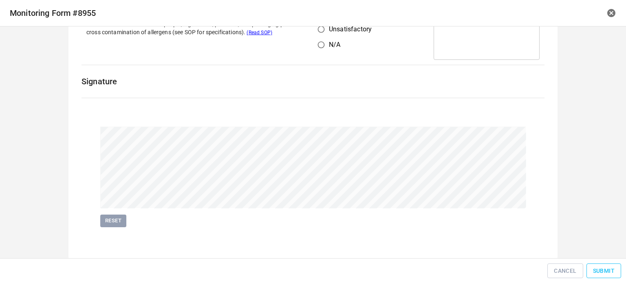
click at [613, 269] on span "Submit" at bounding box center [604, 271] width 22 height 10
